Goal: Task Accomplishment & Management: Complete application form

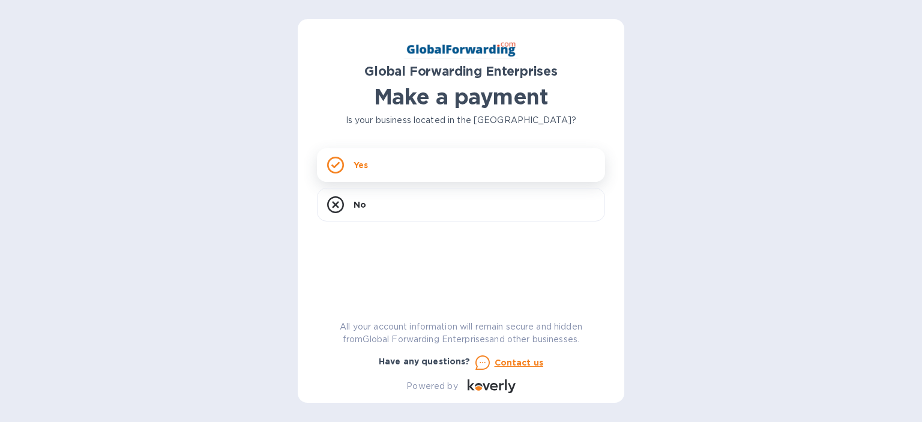
click at [516, 170] on div "Yes" at bounding box center [461, 165] width 288 height 34
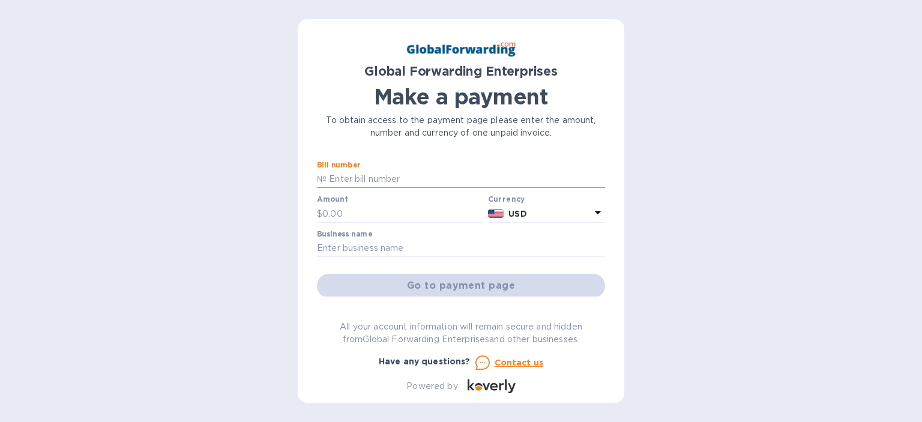
click at [386, 182] on input "text" at bounding box center [466, 180] width 279 height 18
paste input "72201242ZK08"
type input "72201242ZK08"
click at [357, 210] on input "text" at bounding box center [402, 214] width 161 height 18
paste input "1,582.24"
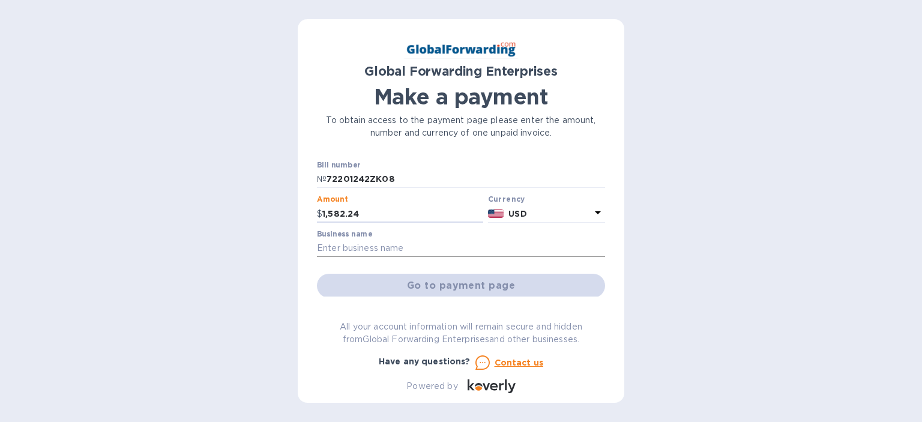
type input "1,582.24"
click at [364, 254] on input "text" at bounding box center [461, 249] width 288 height 18
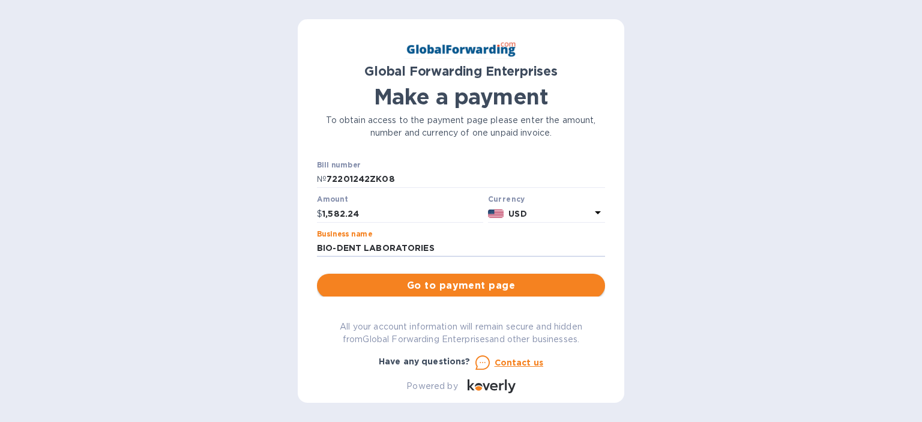
type input "BIO-DENT LABORATORIES"
click at [373, 289] on span "Go to payment page" at bounding box center [461, 286] width 269 height 14
